Goal: Transaction & Acquisition: Subscribe to service/newsletter

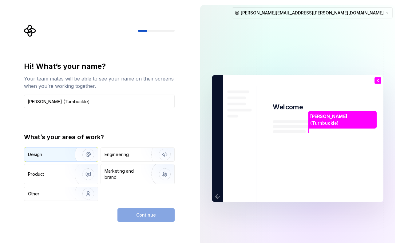
type input "[PERSON_NAME] (Turnbuckle)"
click at [80, 153] on img "button" at bounding box center [84, 154] width 39 height 41
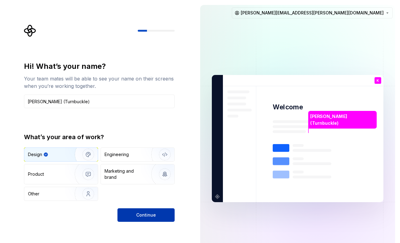
click at [155, 214] on button "Continue" at bounding box center [146, 216] width 57 height 14
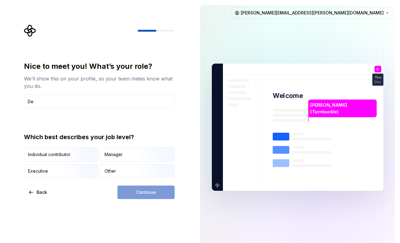
type input "D"
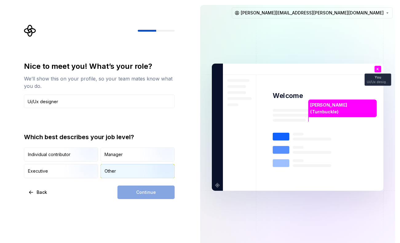
type input "Ui/Ux designer"
click at [119, 171] on div "Other" at bounding box center [138, 172] width 74 height 14
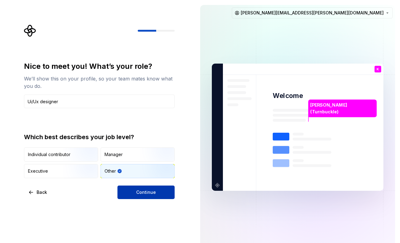
click at [141, 190] on span "Continue" at bounding box center [146, 193] width 20 height 6
click at [141, 190] on div "Continue" at bounding box center [146, 193] width 57 height 14
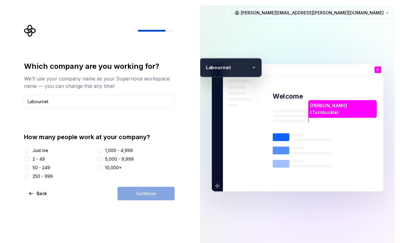
type input "Labournet"
click at [28, 159] on button "2 - 49" at bounding box center [27, 159] width 5 height 5
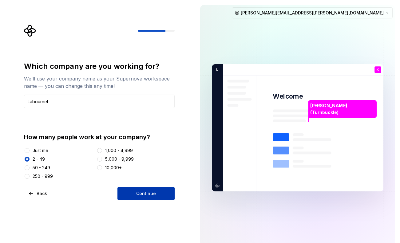
click at [141, 196] on span "Continue" at bounding box center [146, 194] width 20 height 6
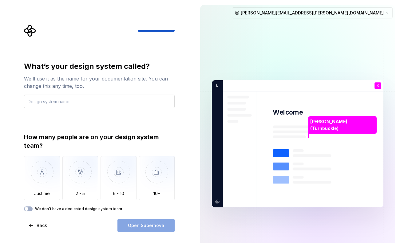
click at [93, 103] on input "text" at bounding box center [99, 102] width 151 height 14
type input "Labou"
click at [37, 227] on span "Back" at bounding box center [42, 226] width 10 height 6
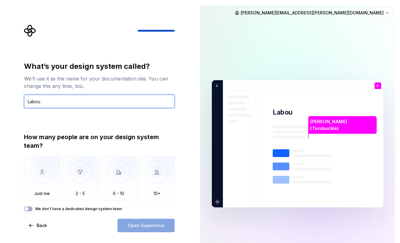
drag, startPoint x: 47, startPoint y: 105, endPoint x: 28, endPoint y: 101, distance: 19.4
click at [28, 101] on input "Labou" at bounding box center [99, 102] width 151 height 14
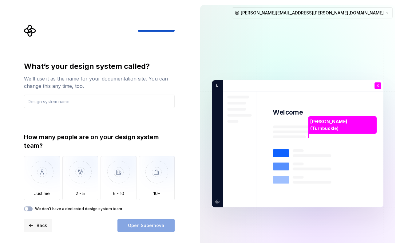
click at [29, 227] on button "Back" at bounding box center [38, 226] width 28 height 14
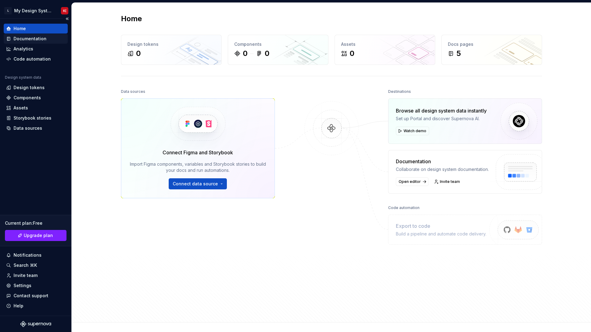
click at [62, 37] on div "Documentation" at bounding box center [35, 39] width 59 height 6
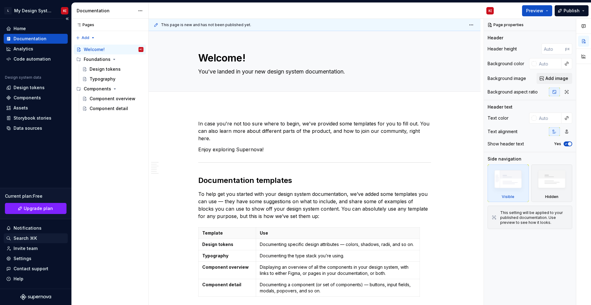
type textarea "*"
click at [22, 243] on div "Settings" at bounding box center [23, 259] width 18 height 6
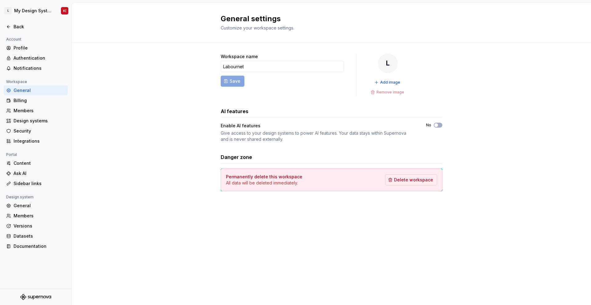
drag, startPoint x: 100, startPoint y: 172, endPoint x: 0, endPoint y: 84, distance: 133.9
click at [100, 171] on div "Workspace name Labournet Save L Add image Remove image AI features Enable AI fe…" at bounding box center [331, 128] width 519 height 172
click at [32, 90] on div "General" at bounding box center [40, 90] width 52 height 6
click at [25, 98] on div "Billing" at bounding box center [40, 101] width 52 height 6
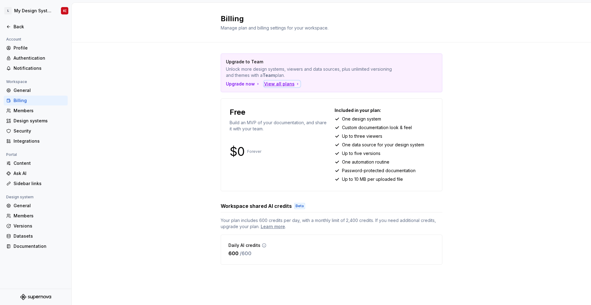
click at [282, 82] on div "View all plans" at bounding box center [282, 84] width 36 height 6
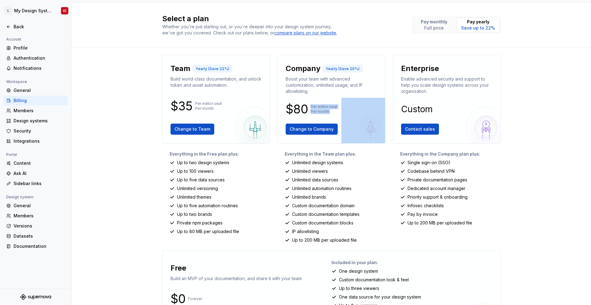
drag, startPoint x: 308, startPoint y: 107, endPoint x: 350, endPoint y: 111, distance: 42.1
click at [350, 111] on div "Company Yearly (Save 20%) Boost your team with advanced customization, unlimite…" at bounding box center [332, 99] width 98 height 78
click at [350, 111] on img at bounding box center [370, 127] width 58 height 58
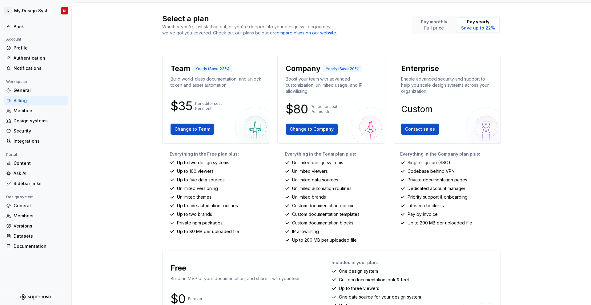
click at [400, 134] on div "Select a plan Whether you're just starting out, or you're deeper into your desi…" at bounding box center [331, 154] width 519 height 303
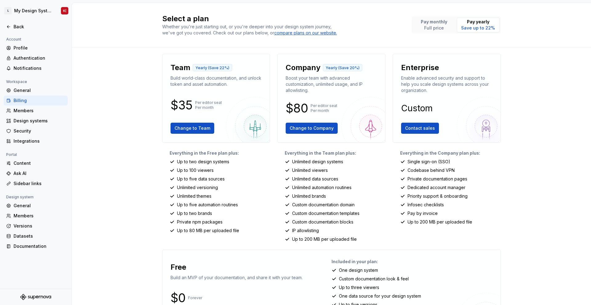
scroll to position [1, 0]
click at [400, 27] on p "Full price" at bounding box center [434, 28] width 26 height 6
click at [400, 30] on p "Save up to 22%" at bounding box center [478, 28] width 34 height 6
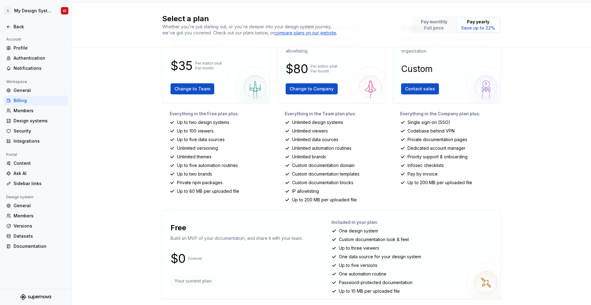
scroll to position [44, 0]
